Goal: Navigation & Orientation: Find specific page/section

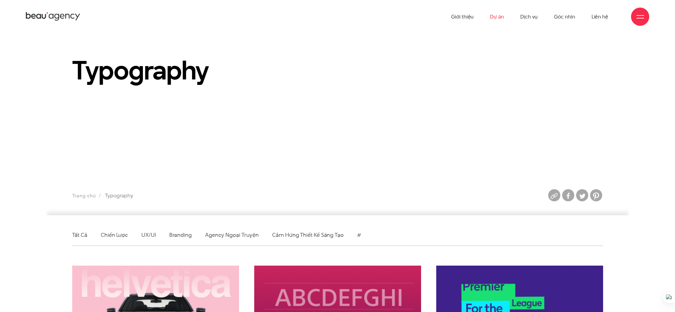
click at [495, 17] on link "Dự án" at bounding box center [497, 16] width 14 height 33
